Goal: Information Seeking & Learning: Learn about a topic

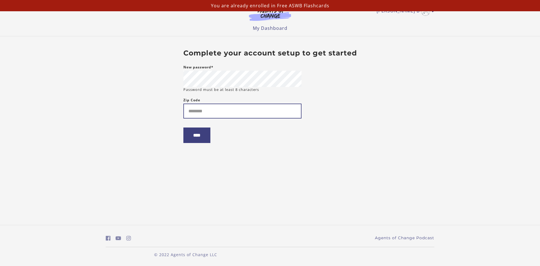
click at [204, 113] on input "Zip Code" at bounding box center [242, 111] width 118 height 15
type input "*****"
click at [206, 136] on input "****" at bounding box center [196, 134] width 27 height 15
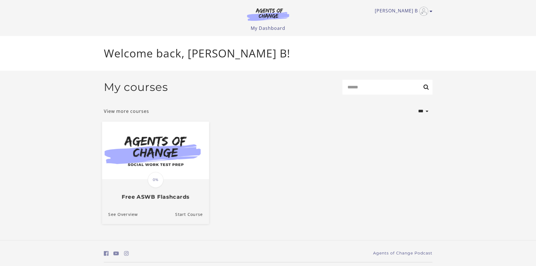
click at [157, 182] on span "0%" at bounding box center [156, 180] width 16 height 16
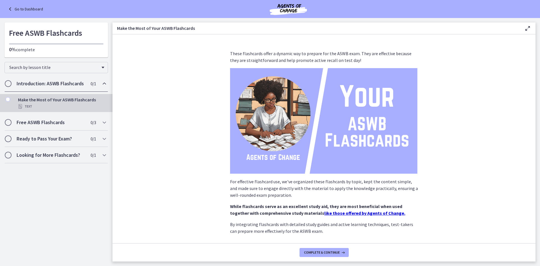
scroll to position [30, 0]
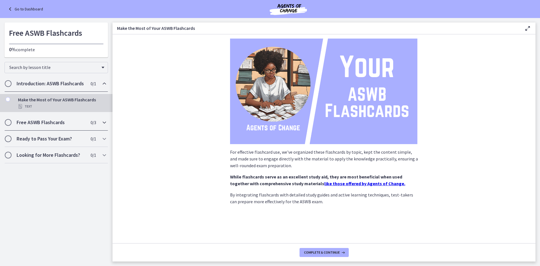
click at [54, 120] on h2 "Free ASWB Flashcards" at bounding box center [51, 122] width 69 height 7
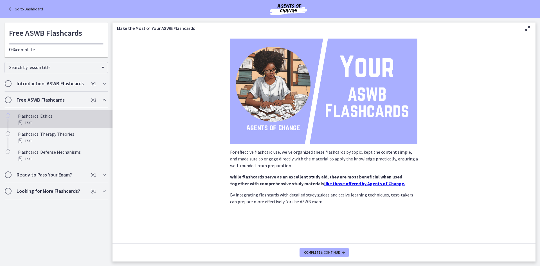
click at [33, 117] on div "Flashcards: Ethics Text" at bounding box center [62, 120] width 88 height 14
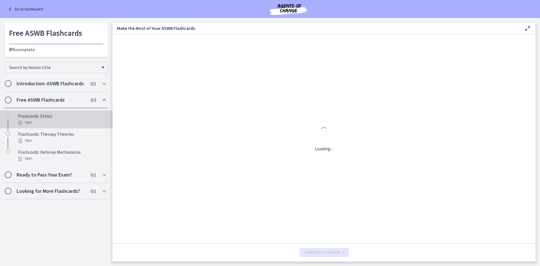
scroll to position [0, 0]
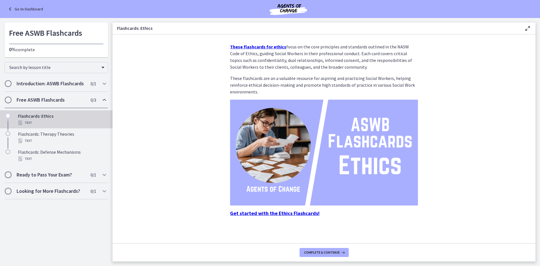
scroll to position [7, 0]
click at [253, 46] on strong "These flashcards for ethics" at bounding box center [258, 46] width 56 height 6
click at [33, 99] on h2 "Free ASWB Flashcards" at bounding box center [51, 100] width 69 height 7
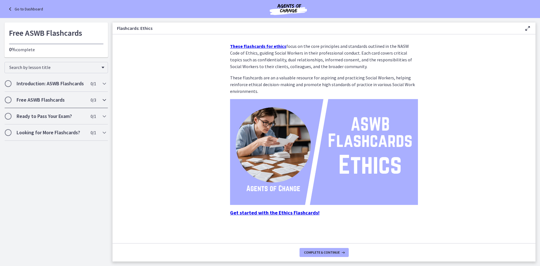
click at [33, 99] on h2 "Free ASWB Flashcards" at bounding box center [51, 100] width 69 height 7
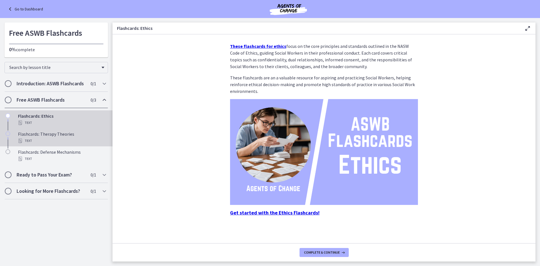
click at [49, 134] on div "Flashcards: Therapy Theories Text" at bounding box center [62, 138] width 88 height 14
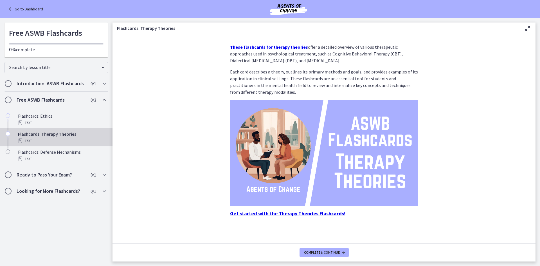
scroll to position [7, 0]
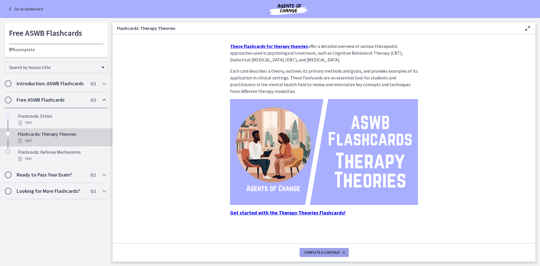
click at [319, 252] on span "Complete & continue" at bounding box center [322, 252] width 36 height 5
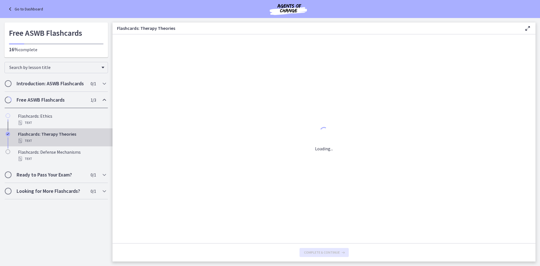
scroll to position [0, 0]
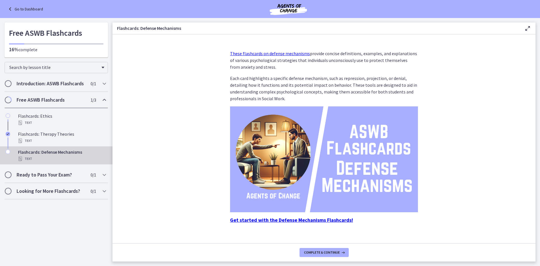
click at [288, 221] on strong "Get started with the Defense Mechanisms Flashcards!" at bounding box center [291, 220] width 123 height 6
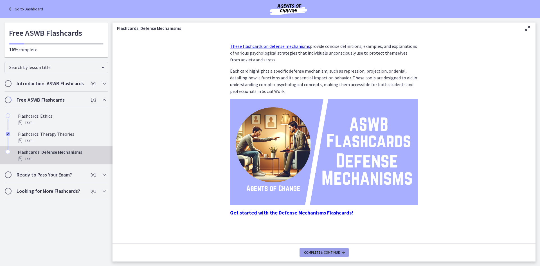
click at [321, 252] on span "Complete & continue" at bounding box center [322, 252] width 36 height 5
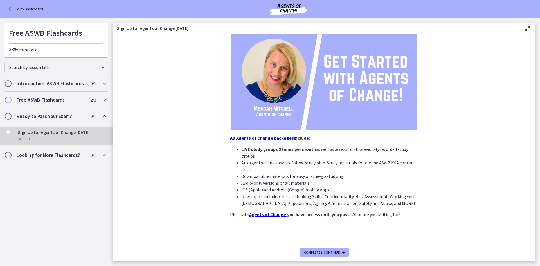
scroll to position [67, 0]
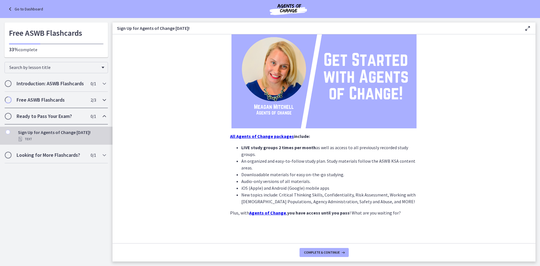
click at [30, 97] on h2 "Free ASWB Flashcards" at bounding box center [51, 100] width 69 height 7
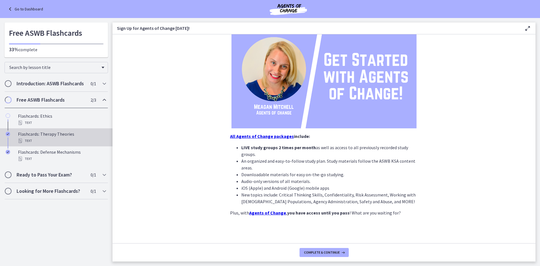
click at [50, 134] on div "Flashcards: Therapy Theories Text" at bounding box center [62, 138] width 88 height 14
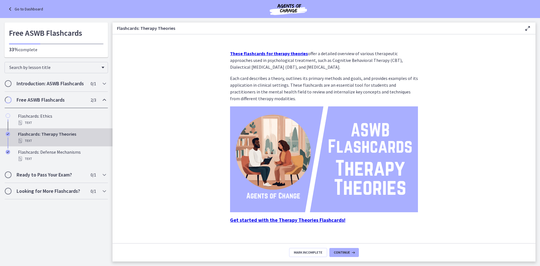
click at [256, 220] on strong "Get started with the Therapy Theories Flashcards!" at bounding box center [287, 220] width 115 height 6
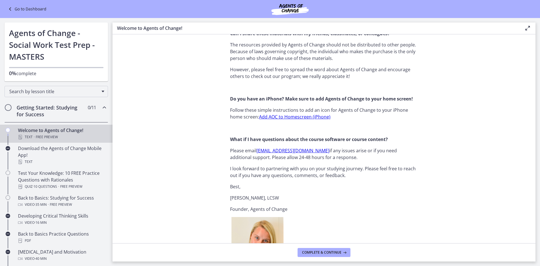
scroll to position [673, 0]
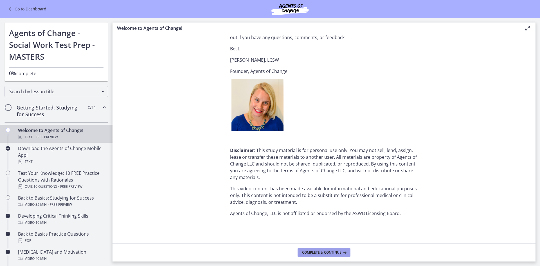
click at [322, 254] on span "Complete & continue" at bounding box center [321, 252] width 39 height 5
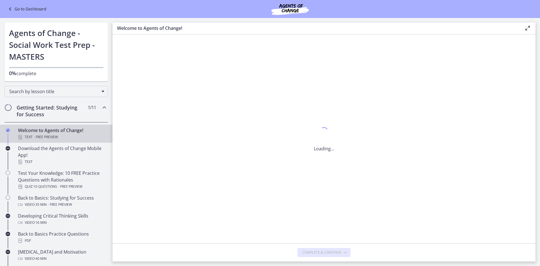
scroll to position [0, 0]
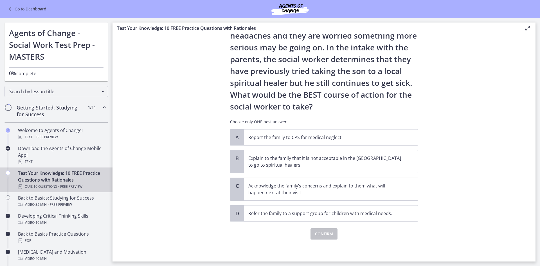
scroll to position [71, 0]
click at [269, 189] on p "Acknowledge the family’s concerns and explain to them what will happen next at …" at bounding box center [326, 189] width 154 height 14
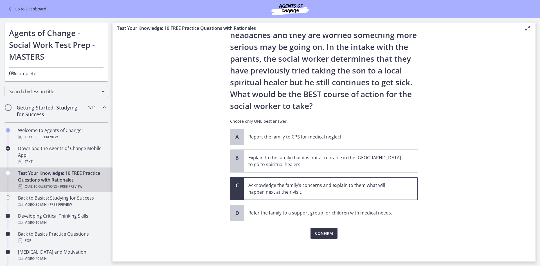
click at [327, 235] on span "Confirm" at bounding box center [324, 233] width 18 height 7
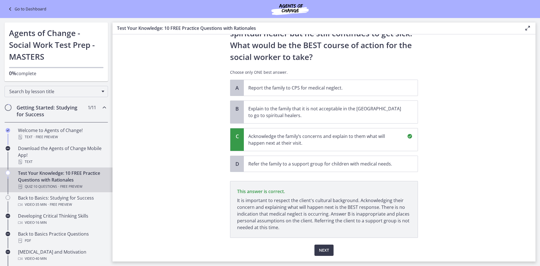
scroll to position [136, 0]
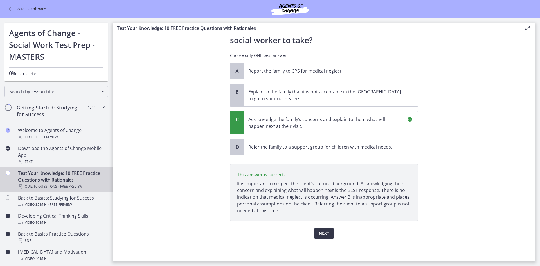
click at [321, 234] on span "Next" at bounding box center [324, 233] width 10 height 7
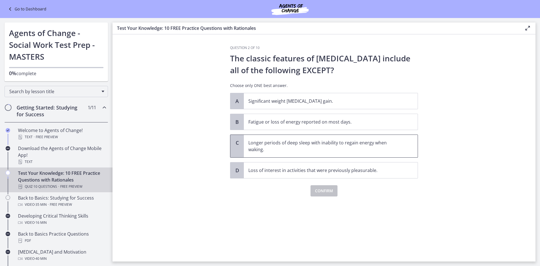
click at [242, 139] on div "C" at bounding box center [237, 146] width 14 height 23
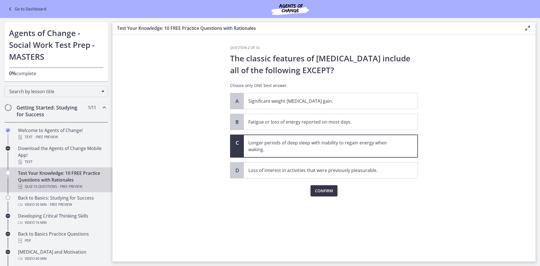
click at [329, 191] on span "Confirm" at bounding box center [324, 190] width 18 height 7
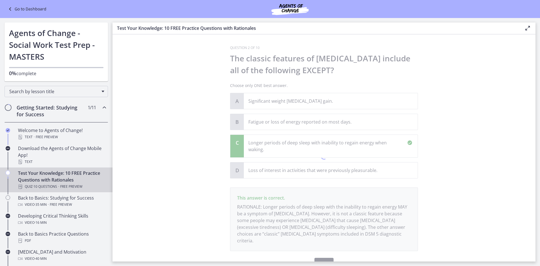
scroll to position [23, 0]
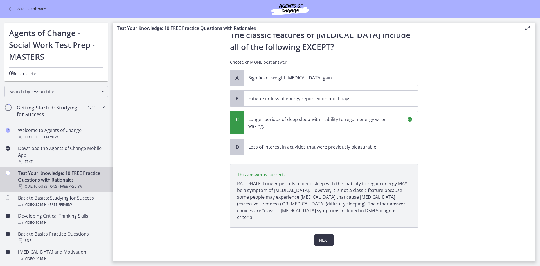
click at [321, 237] on span "Next" at bounding box center [324, 240] width 10 height 7
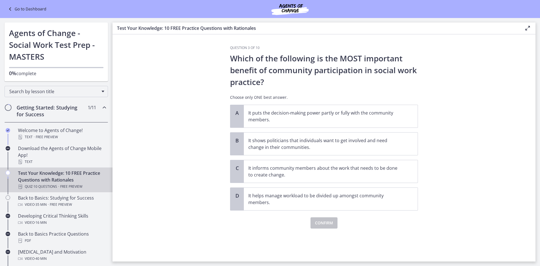
scroll to position [0, 0]
click at [333, 151] on span "It shows politicians that individuals want to get involved and need change in t…" at bounding box center [331, 144] width 174 height 23
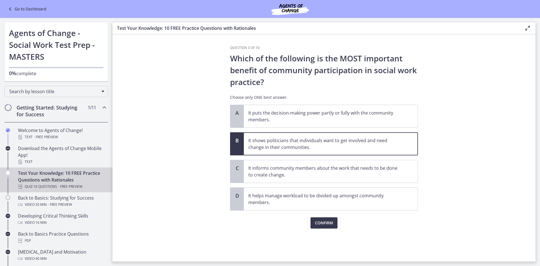
click at [328, 229] on div "Question 3 of 10 Which of the following is the MOST important benefit of commun…" at bounding box center [324, 154] width 197 height 216
click at [316, 216] on div "Confirm" at bounding box center [324, 220] width 188 height 18
click at [330, 227] on button "Confirm" at bounding box center [324, 222] width 27 height 11
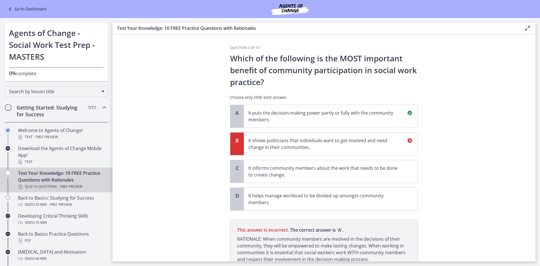
scroll to position [49, 0]
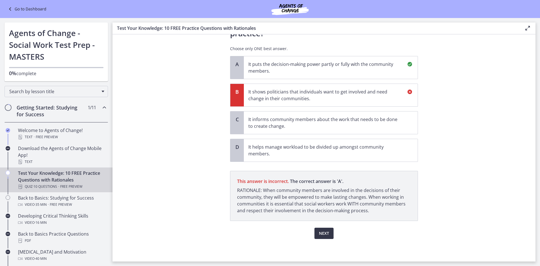
click at [319, 234] on span "Next" at bounding box center [324, 233] width 10 height 7
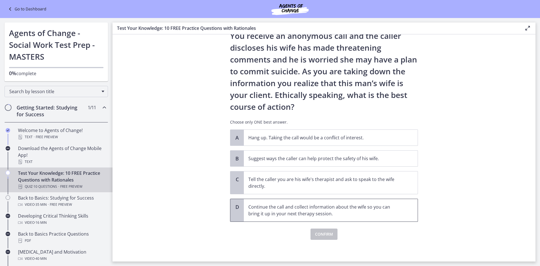
scroll to position [35, 0]
click at [364, 208] on p "Continue the call and collect information about the wife so you can bring it up…" at bounding box center [326, 210] width 154 height 14
click at [316, 233] on span "Confirm" at bounding box center [324, 233] width 18 height 7
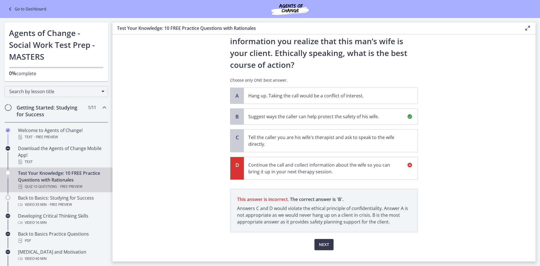
scroll to position [88, 0]
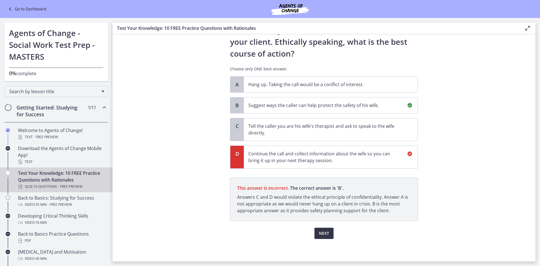
click at [322, 232] on span "Next" at bounding box center [324, 233] width 10 height 7
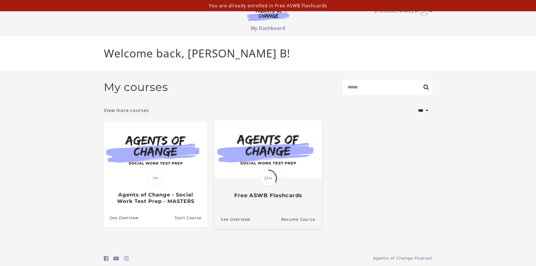
click at [270, 180] on span "33%" at bounding box center [268, 178] width 16 height 16
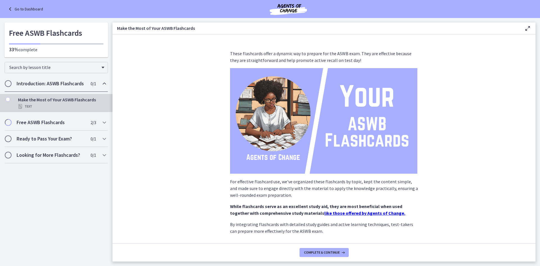
click at [39, 101] on div "Make the Most of Your ASWB Flashcards Text" at bounding box center [62, 103] width 88 height 14
click at [74, 104] on div "Text" at bounding box center [62, 106] width 88 height 7
click at [105, 82] on icon "Chapters" at bounding box center [104, 83] width 7 height 7
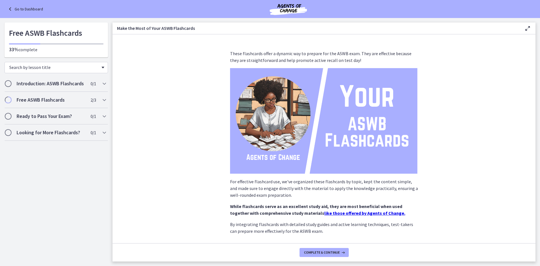
click at [103, 68] on span "Chapters" at bounding box center [103, 68] width 3 height 2
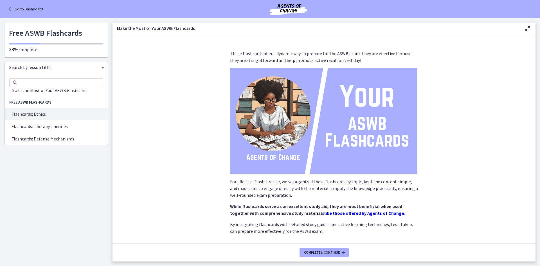
scroll to position [28, 0]
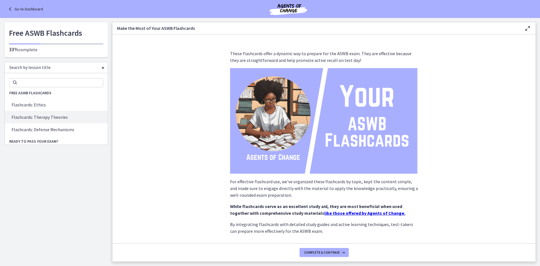
drag, startPoint x: 9, startPoint y: 115, endPoint x: 58, endPoint y: 115, distance: 49.3
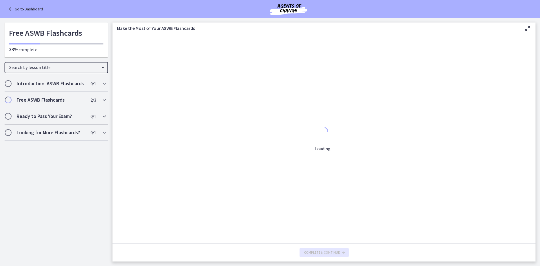
click at [58, 115] on div "Introduction: ASWB Flashcards 0 / 1 Completed Make the Most of Your ASWB Flashc…" at bounding box center [56, 107] width 113 height 65
